Goal: Navigation & Orientation: Understand site structure

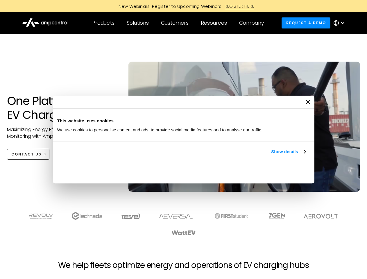
click at [271, 155] on link "Show details" at bounding box center [288, 151] width 34 height 7
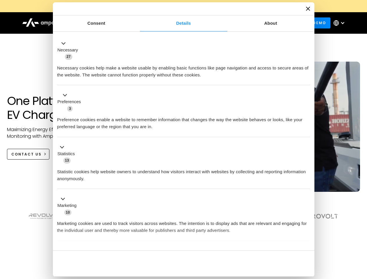
click at [306, 78] on div "Necessary cookies help make a website usable by enabling basic functions like p…" at bounding box center [183, 69] width 252 height 18
click at [360, 234] on section at bounding box center [183, 223] width 367 height 36
click at [178, 23] on div "Customers" at bounding box center [175, 23] width 28 height 6
click at [103, 23] on div "Products" at bounding box center [103, 23] width 22 height 6
click at [138, 23] on div "Solutions" at bounding box center [138, 23] width 22 height 6
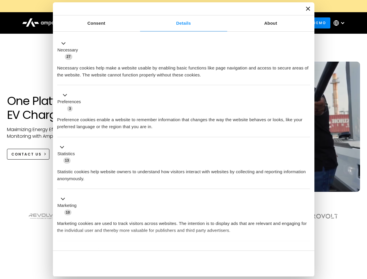
click at [176, 23] on div "Customers" at bounding box center [175, 23] width 28 height 6
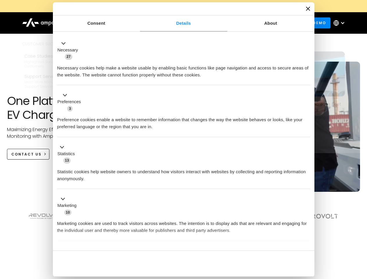
click at [215, 23] on div "Resources" at bounding box center [214, 23] width 26 height 6
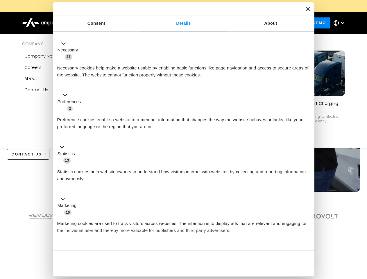
click at [253, 23] on div "Company" at bounding box center [251, 23] width 25 height 6
click at [340, 23] on div at bounding box center [342, 23] width 5 height 5
